Goal: Task Accomplishment & Management: Manage account settings

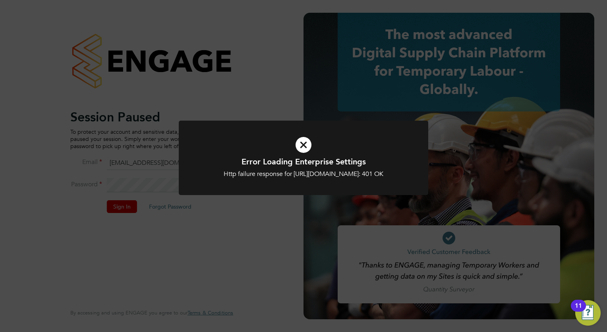
click at [241, 124] on div at bounding box center [304, 157] width 250 height 74
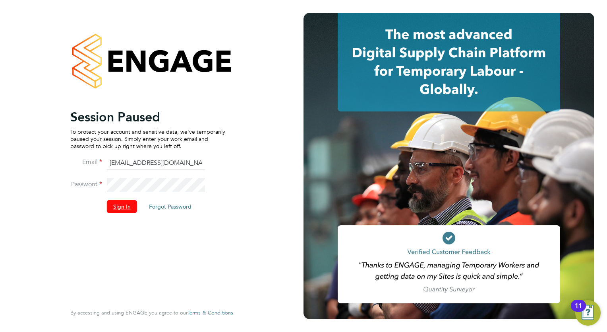
click at [122, 210] on button "Sign In" at bounding box center [122, 206] width 30 height 13
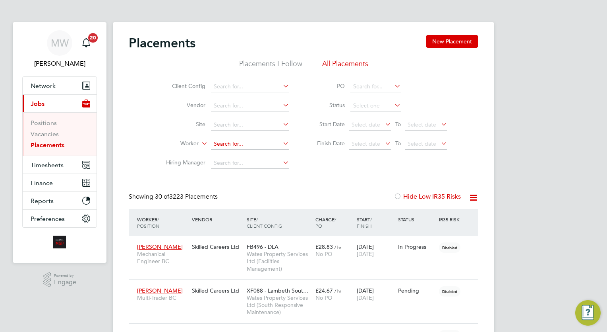
click at [220, 144] on input at bounding box center [250, 143] width 78 height 11
click at [254, 163] on li "Danny Dumlao" at bounding box center [260, 165] width 98 height 11
type input "Danny Dumlao"
click at [281, 139] on icon at bounding box center [281, 143] width 0 height 11
click at [264, 147] on input at bounding box center [250, 143] width 78 height 11
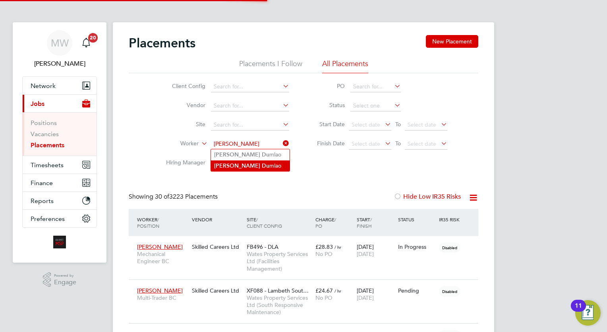
click at [263, 164] on li "Danny Du mlao" at bounding box center [250, 165] width 79 height 11
type input "Danny Dumlao"
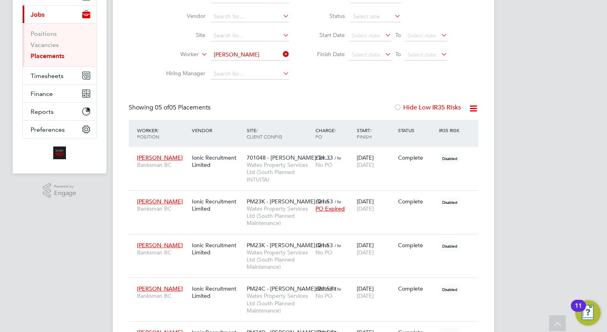
scroll to position [39, 0]
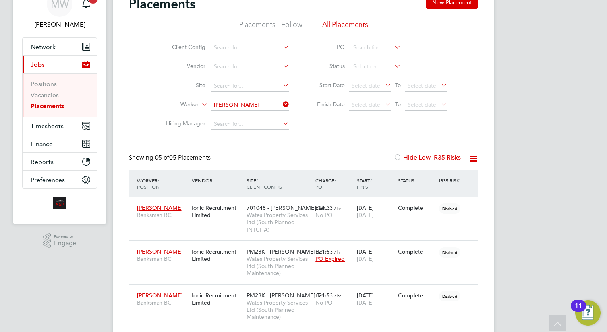
click at [281, 107] on icon at bounding box center [281, 104] width 0 height 11
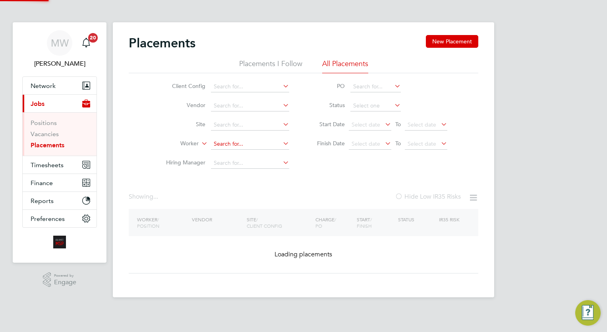
click at [225, 138] on input at bounding box center [250, 143] width 78 height 11
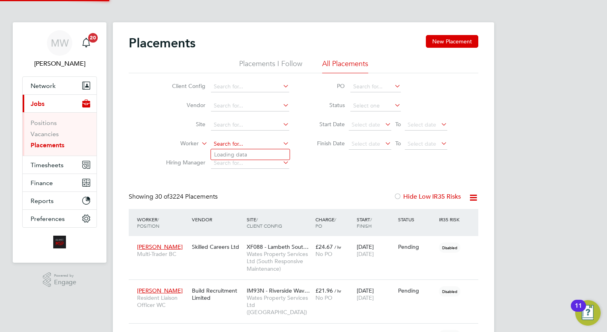
scroll to position [30, 55]
click at [262, 152] on li "Danny Dum lao" at bounding box center [250, 154] width 79 height 11
type input "Danny Dumlao"
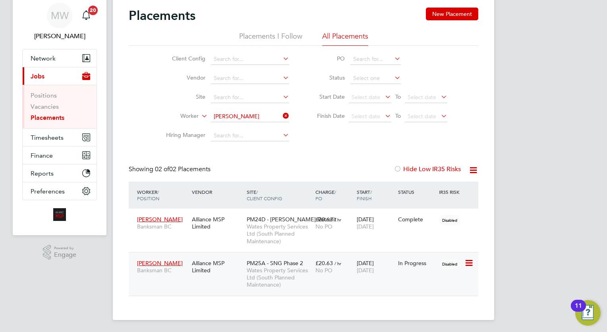
click at [283, 262] on span "PM25A - SNG Phase 2" at bounding box center [275, 262] width 56 height 7
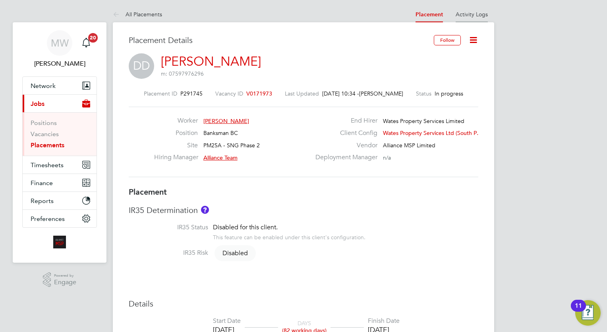
click at [488, 18] on li "Activity Logs" at bounding box center [472, 14] width 32 height 16
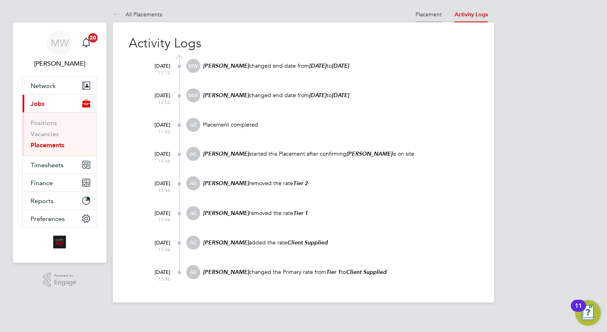
click at [429, 14] on link "Placement" at bounding box center [429, 14] width 26 height 7
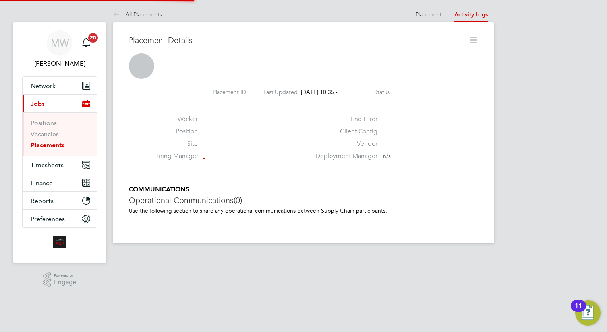
scroll to position [4, 4]
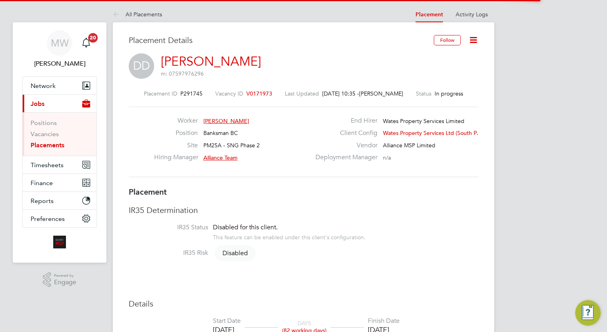
click at [477, 35] on icon at bounding box center [474, 40] width 10 height 10
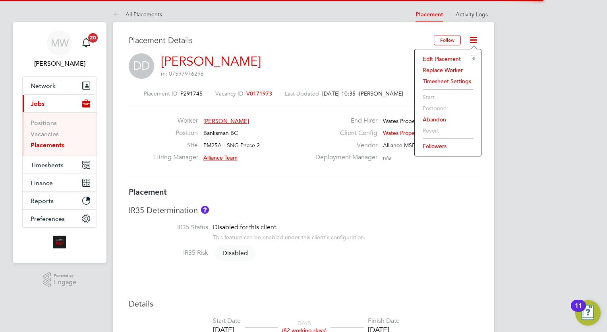
click at [448, 58] on li "Edit Placement e" at bounding box center [448, 58] width 58 height 11
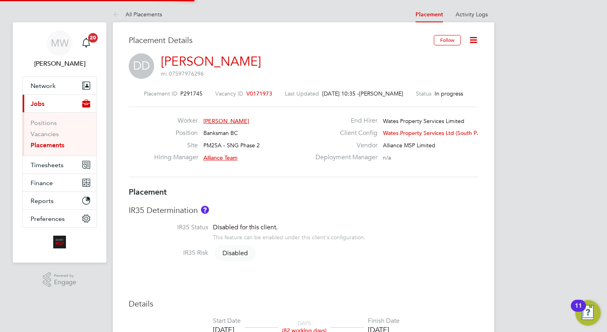
type input "Alliance Team"
type input "Ion Brinzila"
type input "02 Jun 2025"
type input "23 Sep 2025"
type input "08:00"
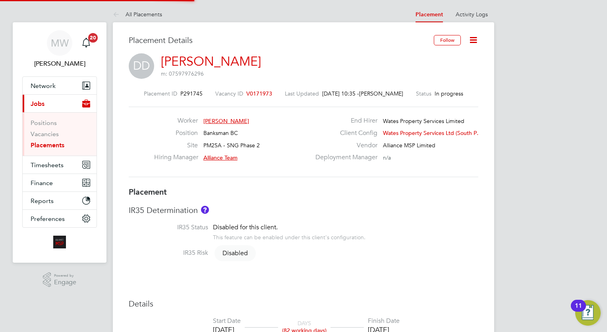
type input "18:00"
type input "Intuitatransfer2"
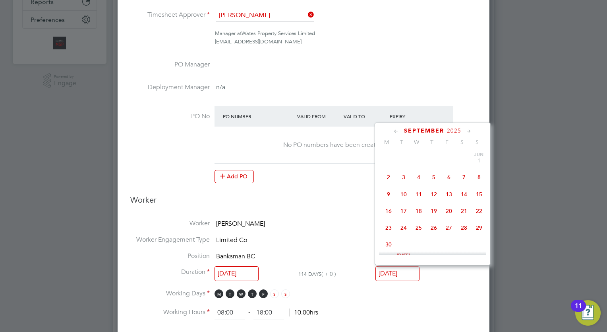
click at [397, 273] on input "23 Sep 2025" at bounding box center [398, 273] width 44 height 15
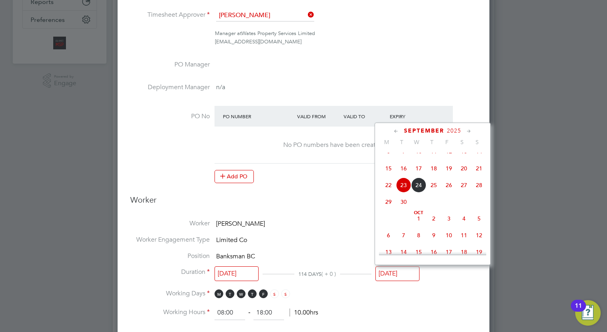
click at [471, 126] on div "September 2025 M T W T F S S Jun 1 2 3 4 5 6 7 8 9 10 11 12 13 14 15 16 17 18 1…" at bounding box center [433, 193] width 116 height 142
click at [469, 129] on icon at bounding box center [470, 131] width 8 height 9
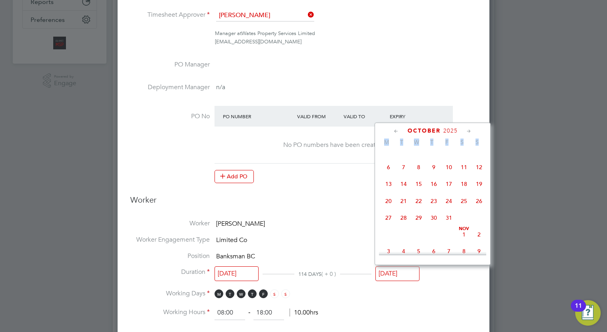
click at [469, 129] on icon at bounding box center [470, 131] width 8 height 9
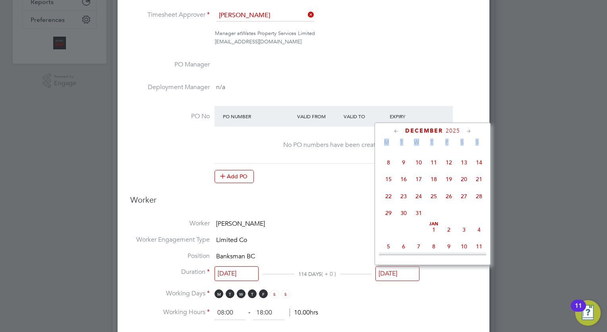
click at [469, 129] on icon at bounding box center [470, 131] width 8 height 9
click at [483, 132] on div "January 2026" at bounding box center [432, 131] width 107 height 8
click at [468, 130] on icon at bounding box center [470, 131] width 8 height 9
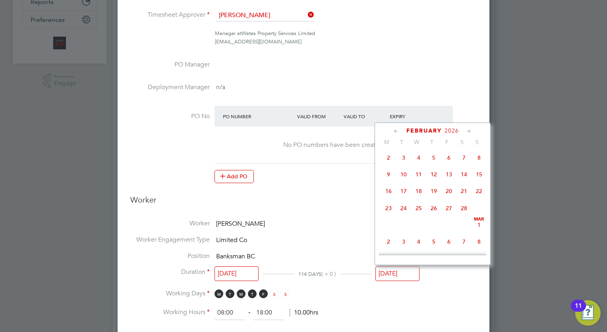
click at [450, 215] on span "27" at bounding box center [449, 207] width 15 height 15
type input "27 Feb 2026"
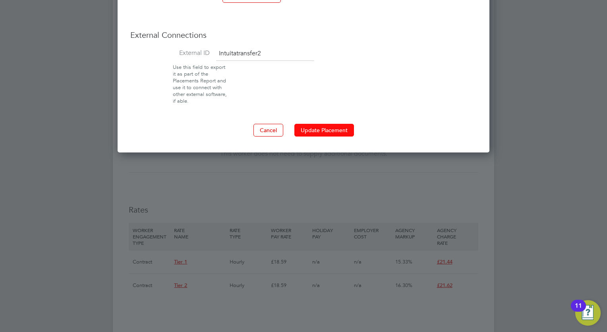
click at [318, 124] on button "Update Placement" at bounding box center [325, 130] width 60 height 13
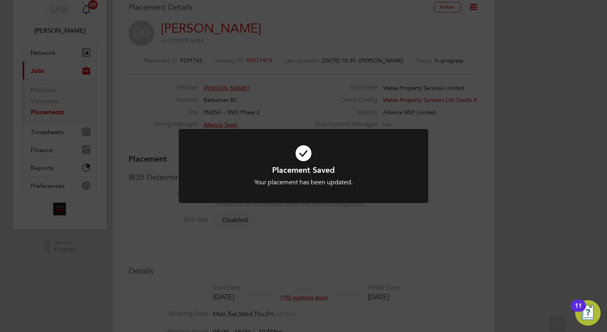
click at [302, 110] on div "Placement Saved Your placement has been updated. Cancel Okay" at bounding box center [303, 166] width 607 height 332
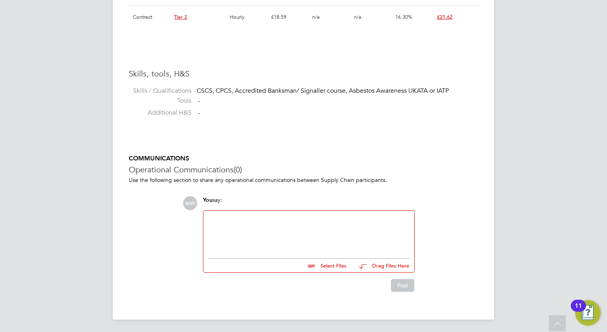
click at [247, 215] on div at bounding box center [309, 232] width 202 height 34
click at [338, 258] on ul at bounding box center [309, 256] width 202 height 4
click at [342, 264] on input "file" at bounding box center [350, 263] width 119 height 11
type input "C:\fakepath\image0.png"
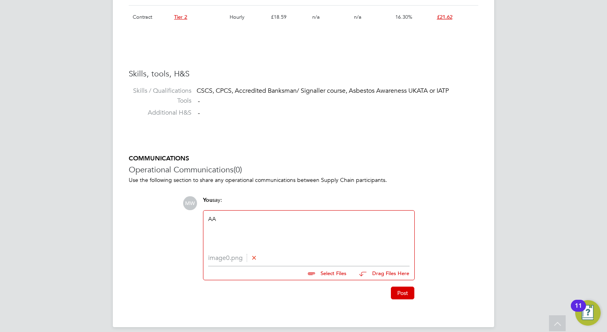
click at [400, 285] on div "Post" at bounding box center [309, 289] width 220 height 19
click at [401, 287] on button "Post" at bounding box center [402, 292] width 23 height 13
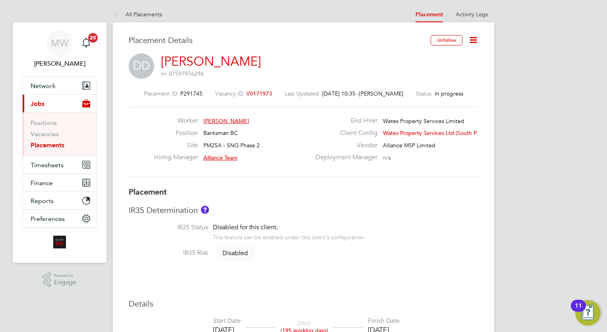
click at [49, 144] on link "Placements" at bounding box center [48, 145] width 34 height 8
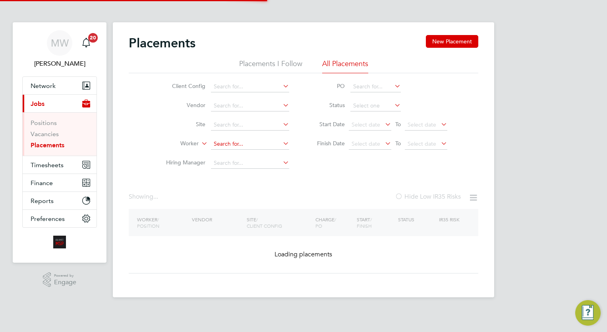
click at [221, 140] on input at bounding box center [250, 143] width 78 height 11
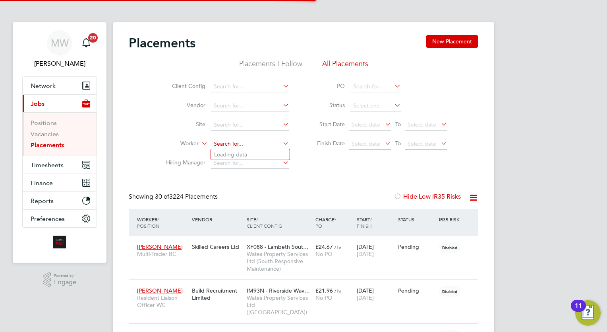
scroll to position [30, 55]
click at [239, 166] on li "Mirand a Winter" at bounding box center [250, 165] width 79 height 11
type input "Miranda Winter"
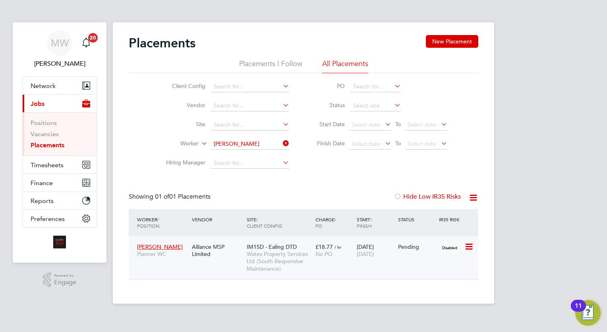
click at [283, 243] on div "IM15D - Ealing DTD Wates Property Services Ltd (South Responsive Maintenance)" at bounding box center [279, 257] width 69 height 37
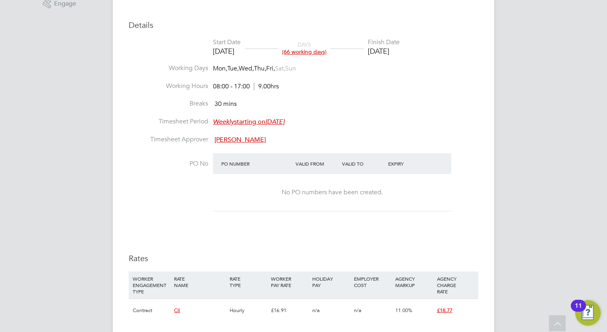
scroll to position [487, 0]
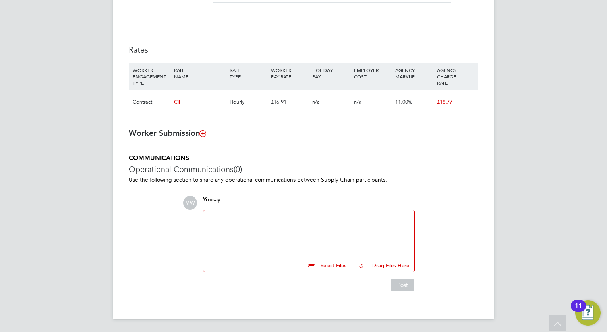
click at [238, 236] on div at bounding box center [309, 232] width 202 height 34
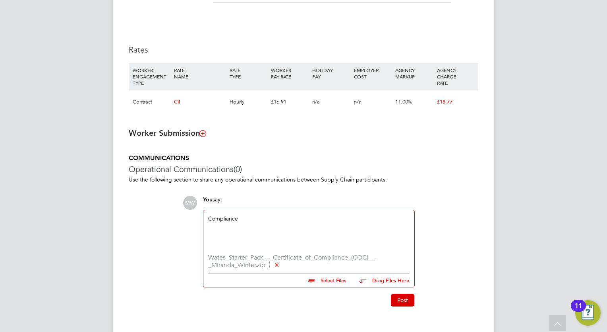
click at [328, 279] on input "file" at bounding box center [350, 278] width 119 height 11
type input "C:\fakepath\Re_ Miranda Winter.eml"
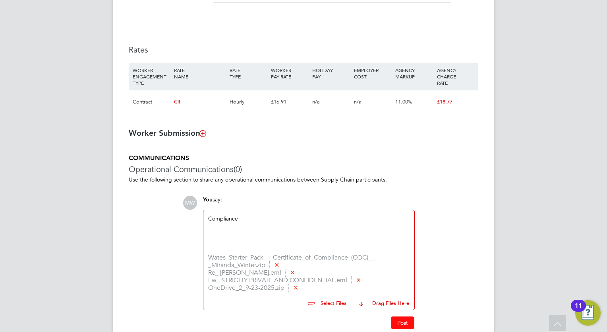
click at [408, 317] on button "Post" at bounding box center [402, 322] width 23 height 13
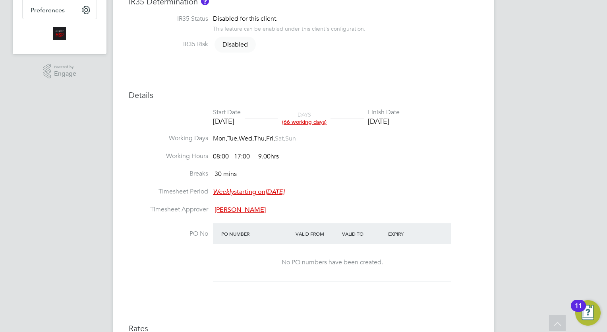
scroll to position [0, 0]
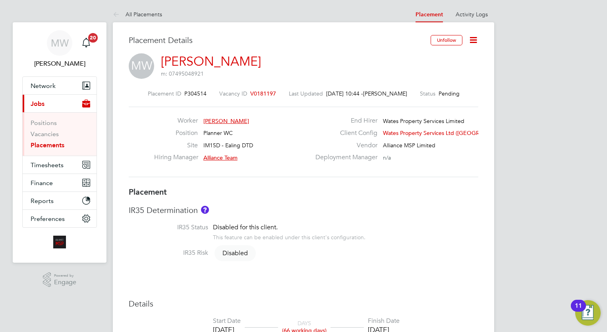
click at [51, 141] on link "Placements" at bounding box center [48, 145] width 34 height 8
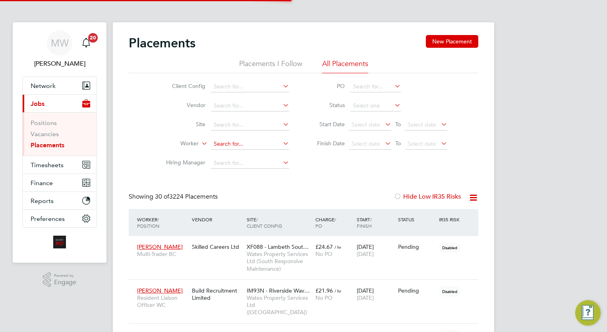
scroll to position [30, 55]
drag, startPoint x: 246, startPoint y: 140, endPoint x: 242, endPoint y: 142, distance: 4.7
click at [246, 141] on input at bounding box center [250, 143] width 78 height 11
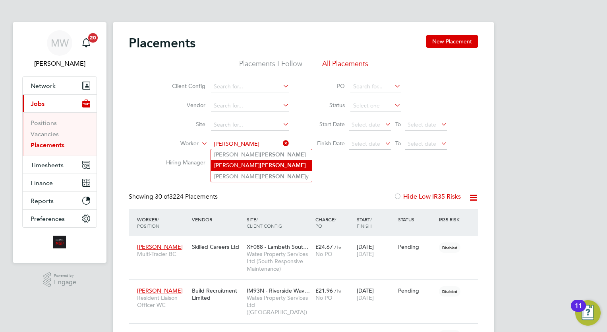
click at [260, 165] on li "Johnathan Reid" at bounding box center [261, 165] width 101 height 11
type input "[PERSON_NAME]"
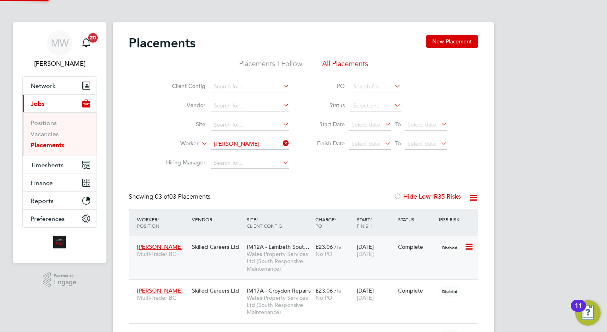
scroll to position [23, 55]
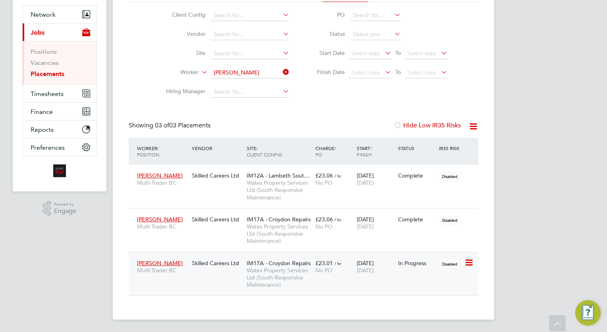
click at [301, 278] on span "Wates Property Services Ltd (South Responsive Maintenance)" at bounding box center [279, 277] width 65 height 22
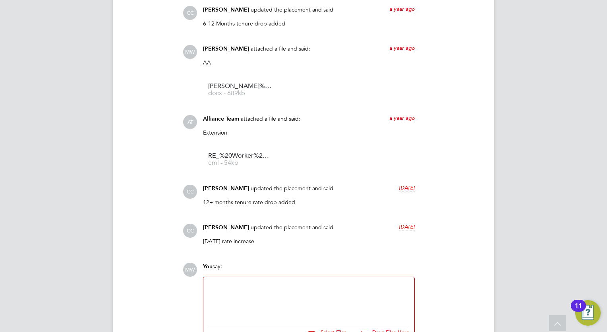
scroll to position [1061, 0]
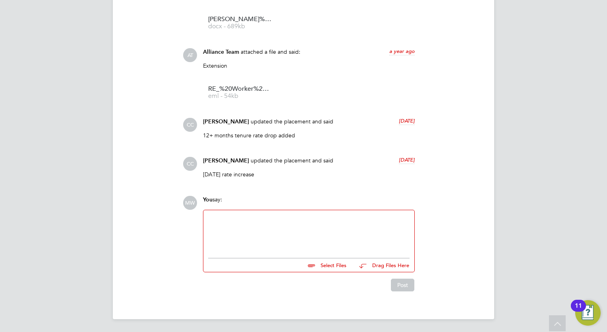
click at [301, 221] on div at bounding box center [309, 232] width 202 height 34
click at [331, 267] on input "file" at bounding box center [350, 263] width 119 height 11
type input "C:\fakepath\IMG-20250923-WA0000.jpg"
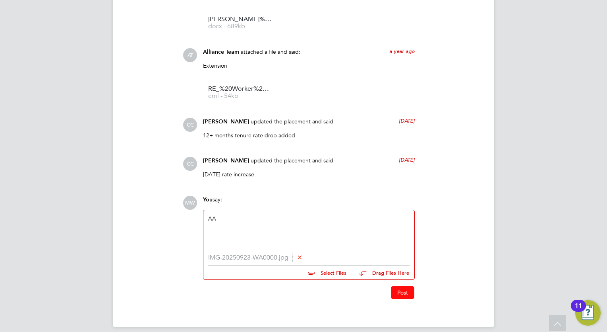
click at [401, 293] on button "Post" at bounding box center [402, 292] width 23 height 13
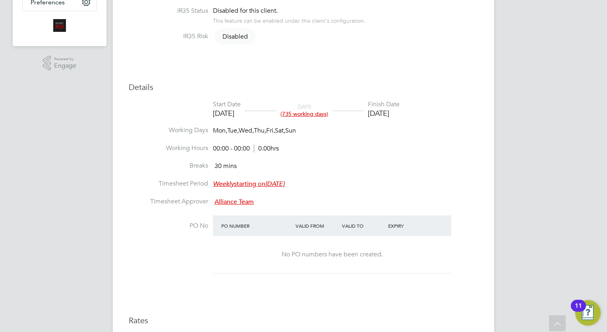
scroll to position [0, 0]
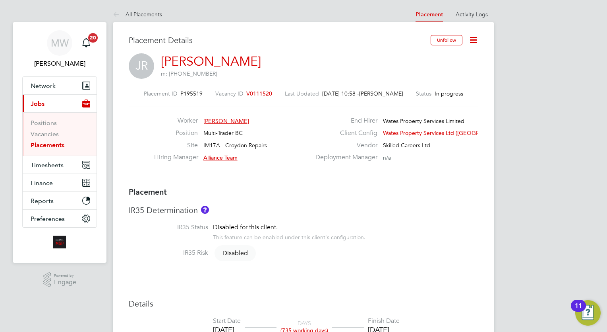
click at [48, 144] on link "Placements" at bounding box center [48, 145] width 34 height 8
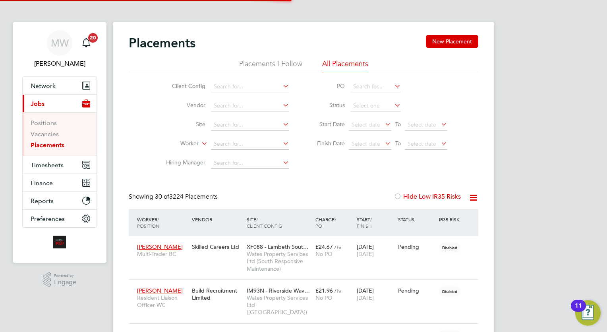
scroll to position [30, 55]
click at [219, 141] on input at bounding box center [250, 143] width 78 height 11
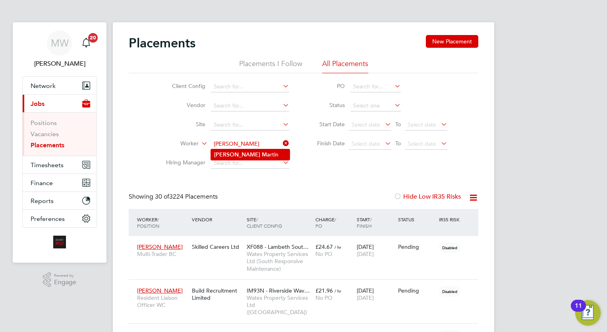
click at [254, 149] on li "[PERSON_NAME] rtin" at bounding box center [250, 154] width 79 height 11
type input "[PERSON_NAME]"
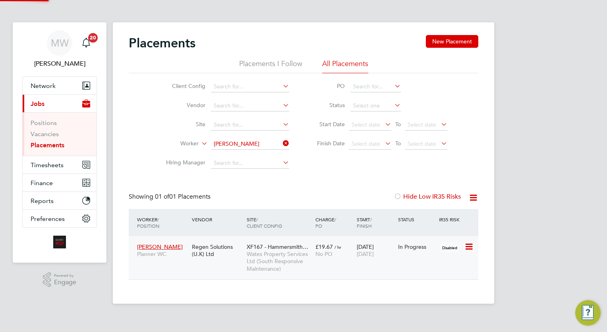
click at [391, 251] on div "[DATE] [DATE]" at bounding box center [375, 250] width 41 height 22
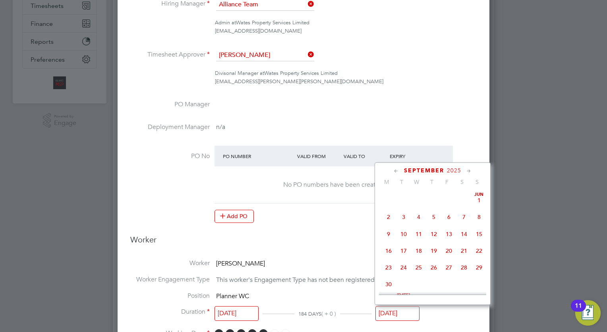
click at [411, 310] on input "30 Sep 2025" at bounding box center [398, 313] width 44 height 15
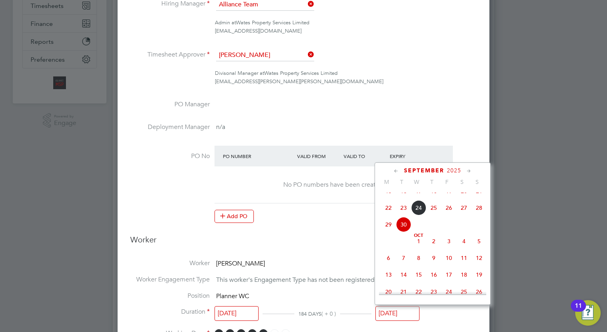
click at [419, 213] on span "24" at bounding box center [418, 207] width 15 height 15
type input "24 Sep 2025"
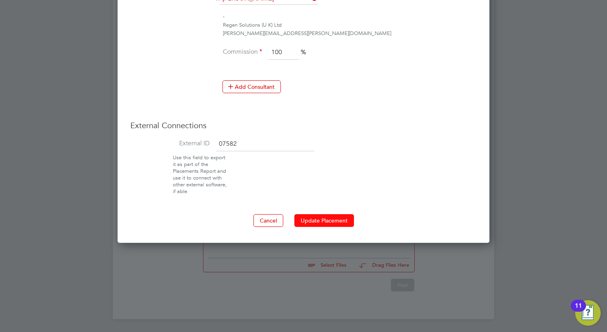
click at [311, 214] on button "Update Placement" at bounding box center [325, 220] width 60 height 13
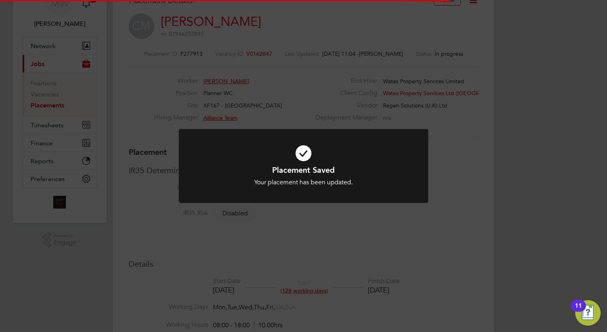
click at [505, 165] on div "Placement Saved Your placement has been updated. Cancel Okay" at bounding box center [303, 166] width 607 height 332
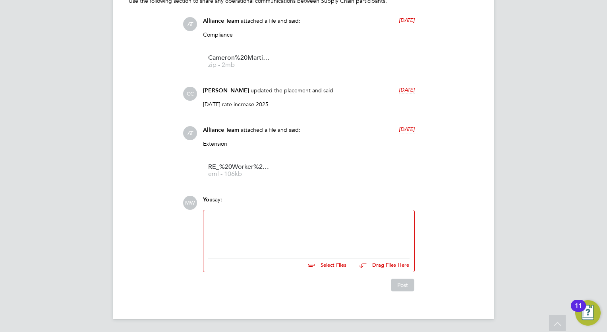
click at [253, 227] on div at bounding box center [309, 232] width 202 height 34
click at [331, 262] on input "file" at bounding box center [350, 263] width 119 height 11
type input "C:\fakepath\Re_ Cameron Martin.eml"
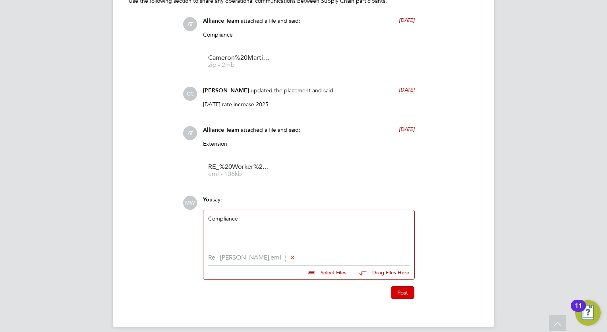
drag, startPoint x: 400, startPoint y: 293, endPoint x: 300, endPoint y: 303, distance: 100.2
click at [274, 226] on div "Compliance" at bounding box center [309, 232] width 202 height 34
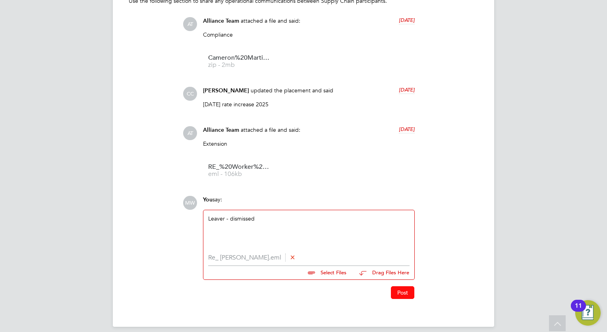
click at [410, 291] on button "Post" at bounding box center [402, 292] width 23 height 13
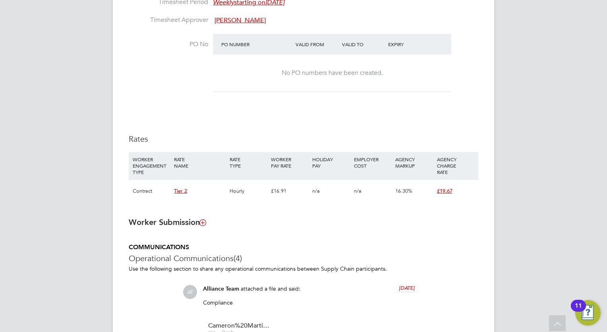
scroll to position [199, 0]
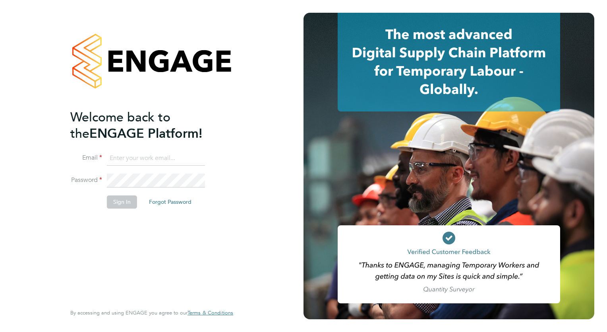
type input "[EMAIL_ADDRESS][DOMAIN_NAME]"
click at [124, 205] on button "Sign In" at bounding box center [122, 201] width 30 height 13
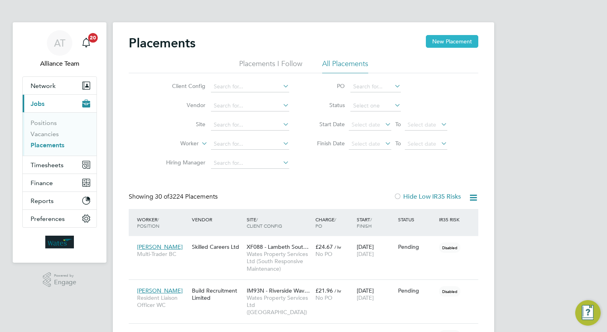
drag, startPoint x: 431, startPoint y: 38, endPoint x: 426, endPoint y: 38, distance: 5.2
click at [432, 38] on button "New Placement" at bounding box center [452, 41] width 52 height 13
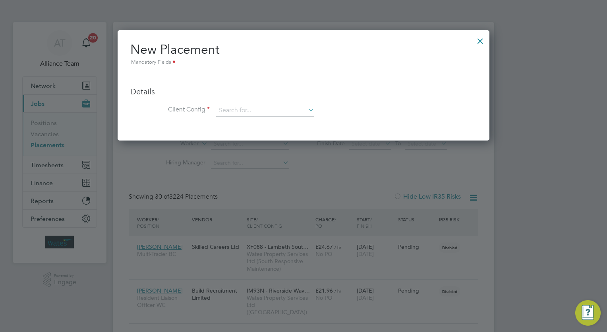
click at [481, 39] on div at bounding box center [481, 39] width 14 height 14
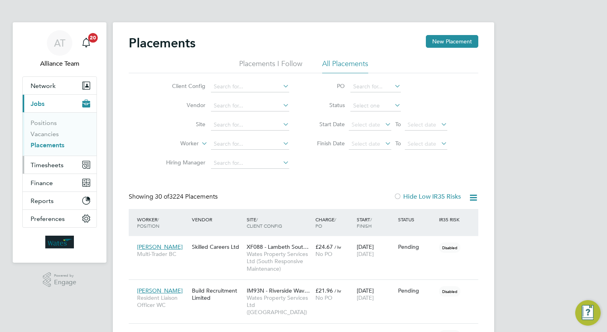
click at [68, 161] on button "Timesheets" at bounding box center [60, 164] width 74 height 17
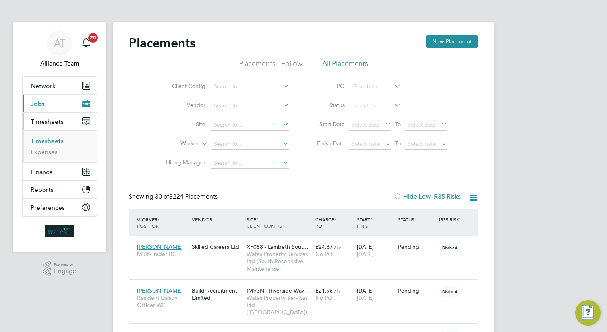
drag, startPoint x: 59, startPoint y: 142, endPoint x: 55, endPoint y: 140, distance: 4.9
click at [58, 142] on link "Timesheets" at bounding box center [47, 141] width 33 height 8
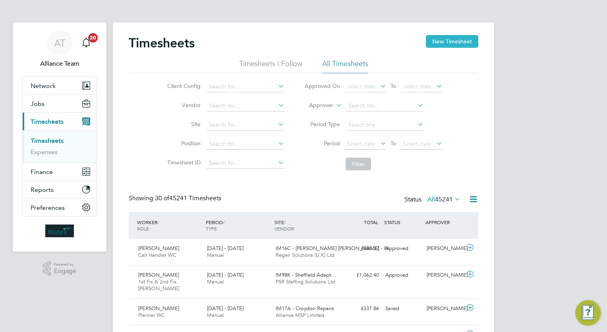
drag, startPoint x: 446, startPoint y: 33, endPoint x: 447, endPoint y: 37, distance: 4.9
click at [447, 40] on button "New Timesheet" at bounding box center [452, 41] width 52 height 13
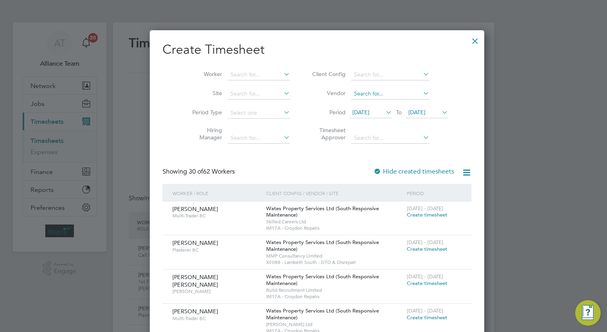
click at [363, 93] on input at bounding box center [390, 93] width 78 height 11
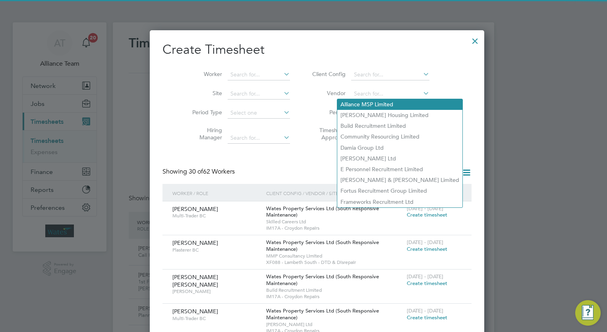
click at [366, 103] on li "Alliance MSP Limited" at bounding box center [400, 104] width 125 height 11
type input "Alliance MSP Limited"
